Goal: Task Accomplishment & Management: Use online tool/utility

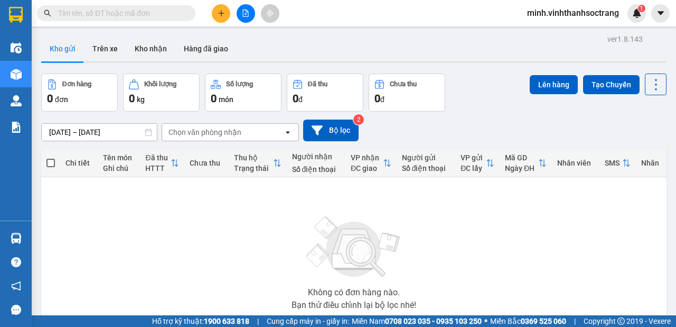
click at [117, 11] on input "text" at bounding box center [120, 13] width 125 height 12
click at [131, 11] on input "text" at bounding box center [120, 13] width 125 height 12
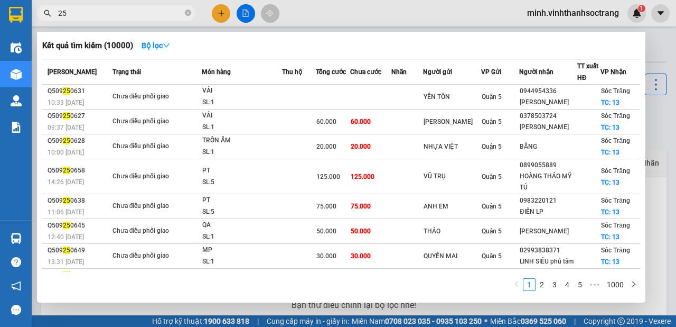
type input "2"
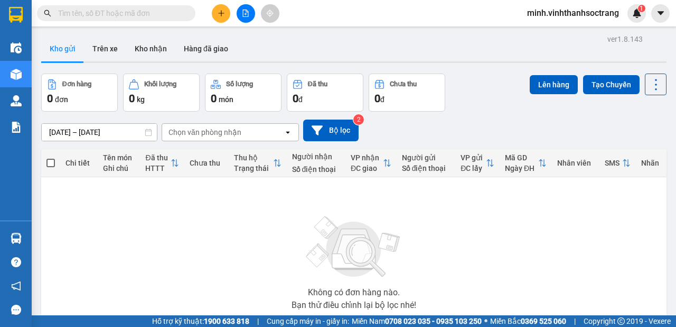
click at [113, 8] on input "text" at bounding box center [120, 13] width 125 height 12
click at [125, 12] on input "text" at bounding box center [120, 13] width 125 height 12
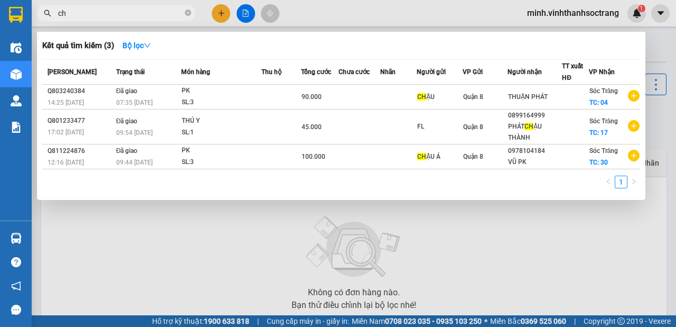
type input "c"
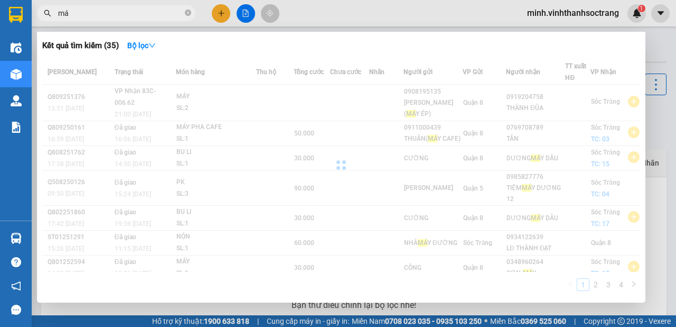
type input "m"
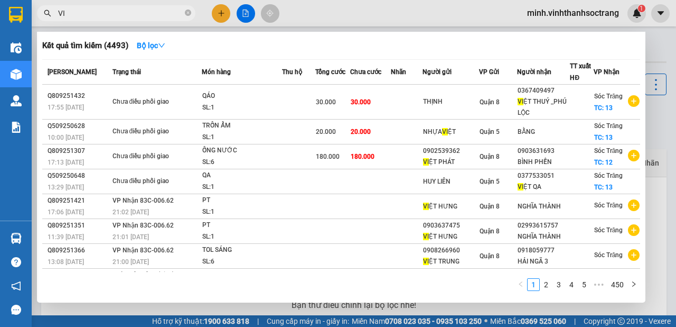
type input "V"
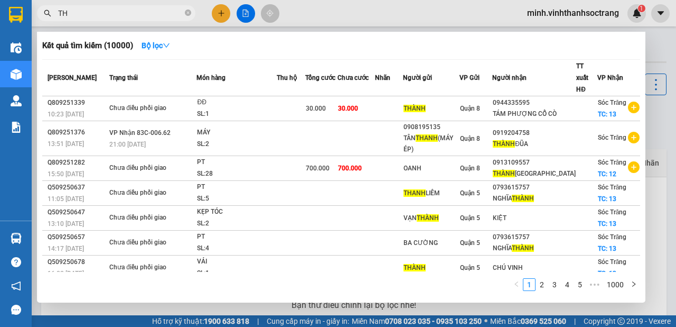
type input "T"
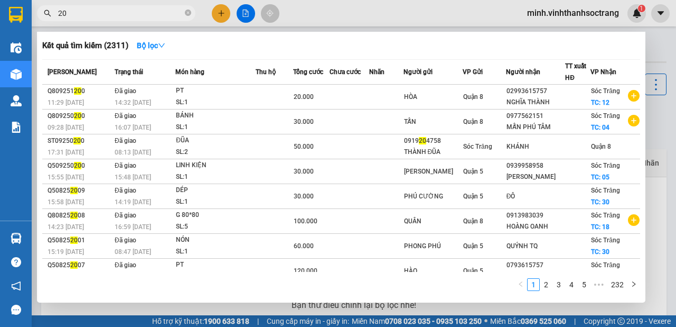
type input "2"
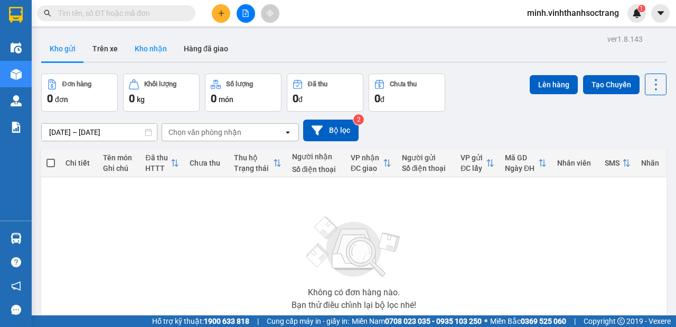
click at [152, 50] on button "Kho nhận" at bounding box center [150, 48] width 49 height 25
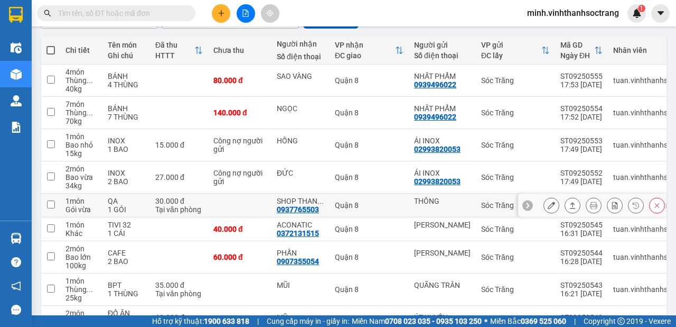
scroll to position [237, 0]
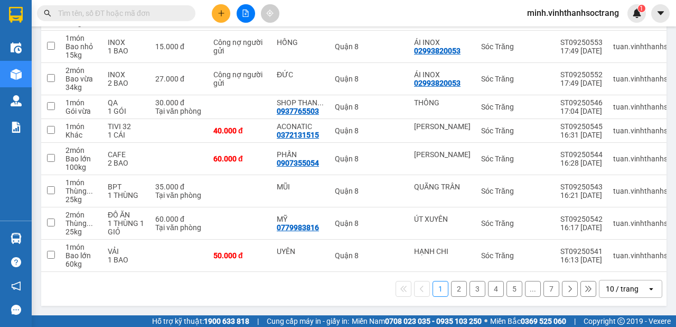
click at [647, 287] on icon "open" at bounding box center [651, 288] width 8 height 8
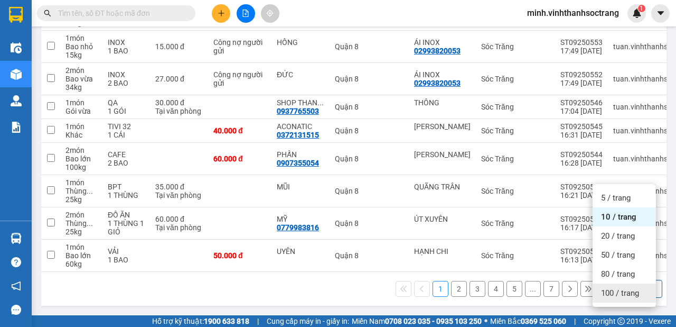
click at [632, 287] on span "100 / trang" at bounding box center [620, 292] width 38 height 11
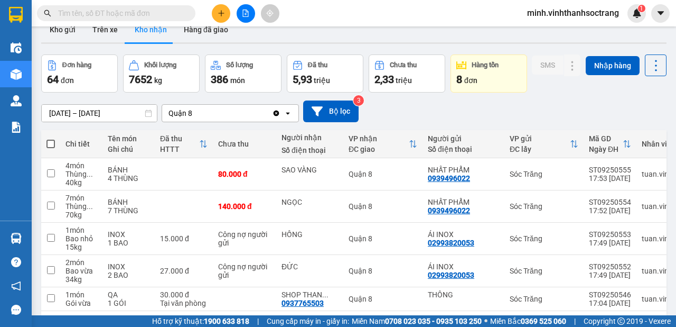
scroll to position [0, 0]
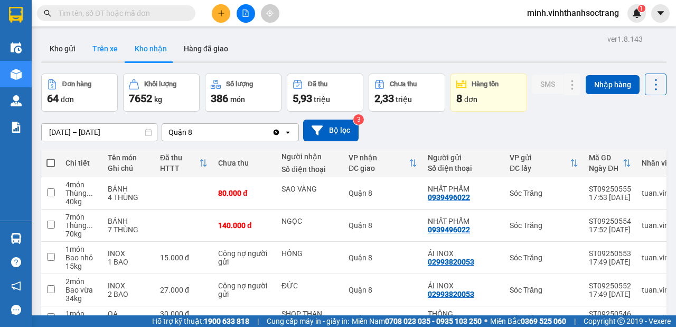
click at [100, 47] on button "Trên xe" at bounding box center [105, 48] width 42 height 25
type input "[DATE] – [DATE]"
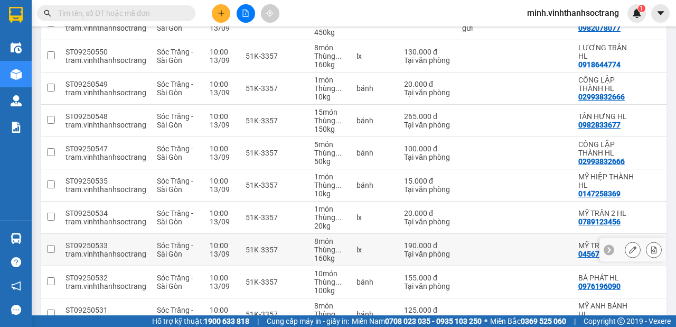
scroll to position [230, 0]
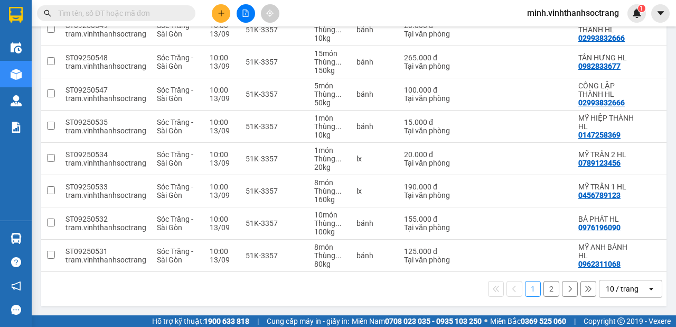
click at [647, 292] on icon "open" at bounding box center [651, 288] width 8 height 8
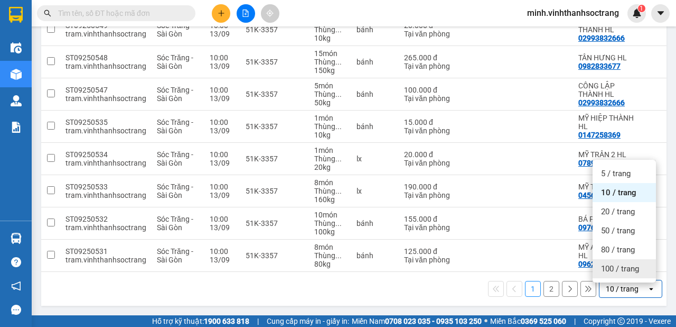
click at [630, 266] on span "100 / trang" at bounding box center [620, 268] width 38 height 11
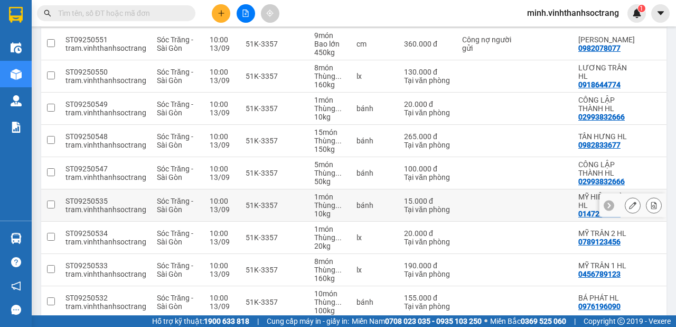
scroll to position [262, 0]
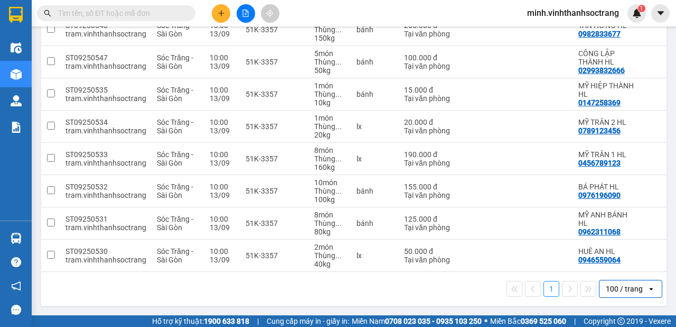
click at [647, 289] on icon "open" at bounding box center [651, 288] width 8 height 8
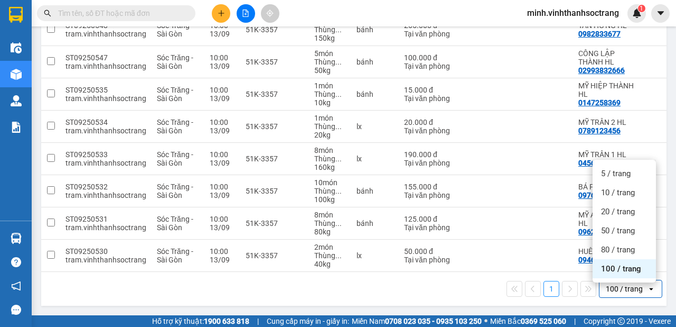
click at [628, 268] on span "100 / trang" at bounding box center [621, 268] width 40 height 11
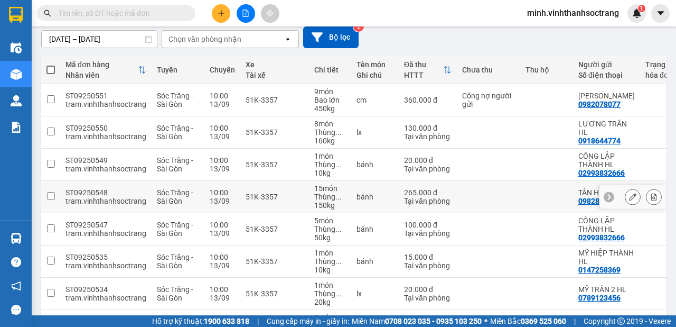
scroll to position [0, 0]
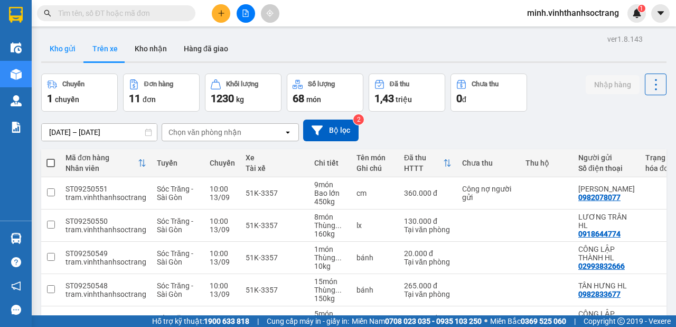
click at [65, 53] on button "Kho gửi" at bounding box center [62, 48] width 43 height 25
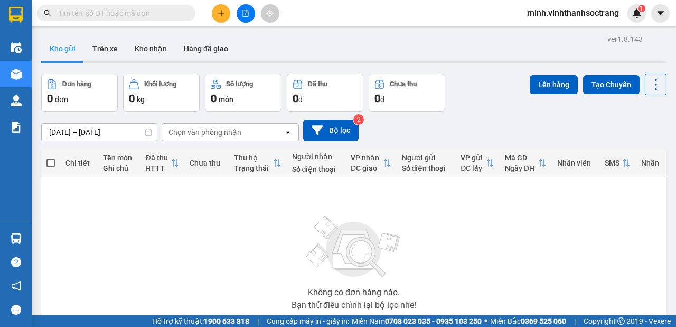
drag, startPoint x: 134, startPoint y: 13, endPoint x: 127, endPoint y: 17, distance: 7.8
click at [131, 15] on input "text" at bounding box center [120, 13] width 125 height 12
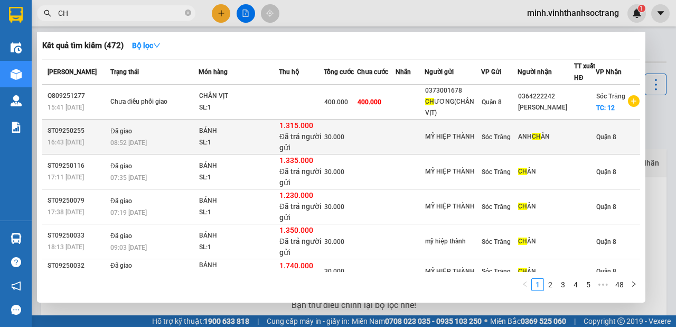
type input "C"
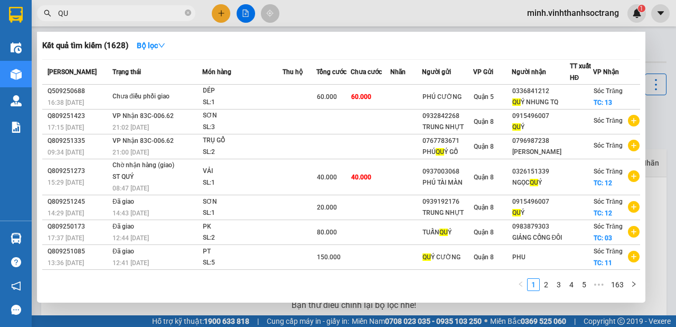
type input "Q"
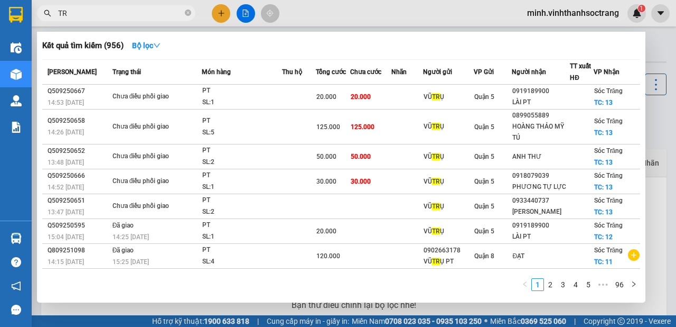
type input "T"
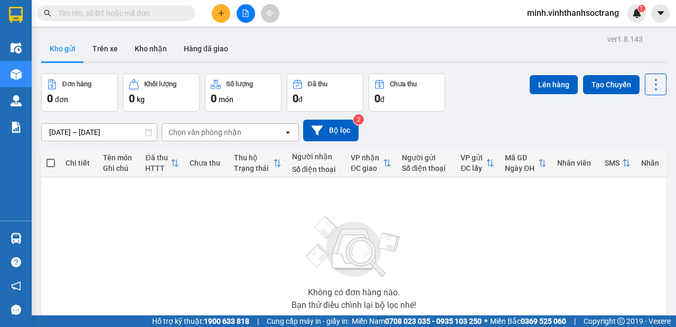
click at [169, 8] on input "text" at bounding box center [120, 13] width 125 height 12
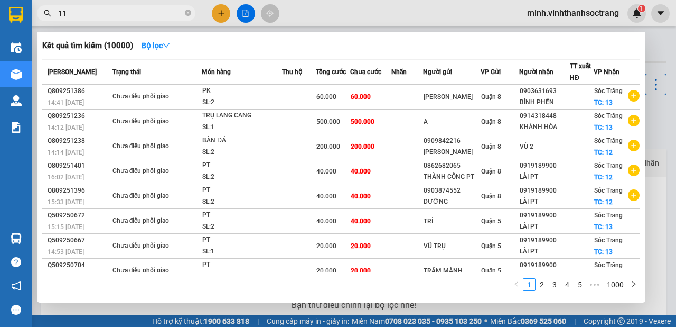
type input "1"
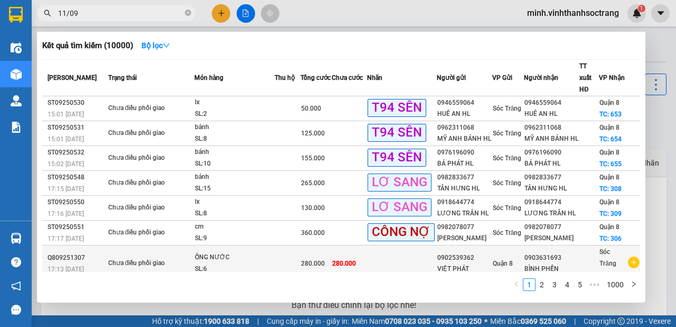
scroll to position [90, 0]
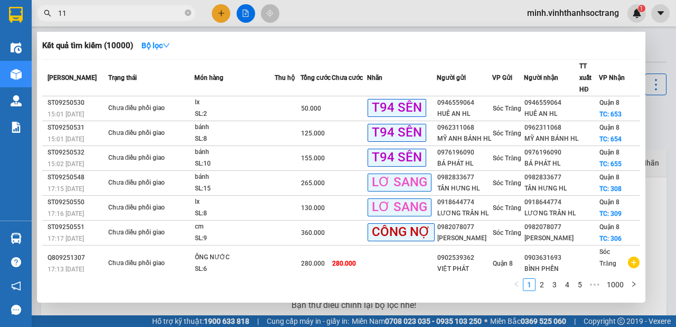
type input "1"
